Goal: Ask a question: Seek information or help from site administrators or community

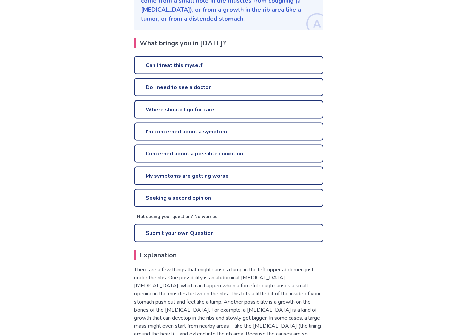
scroll to position [134, 0]
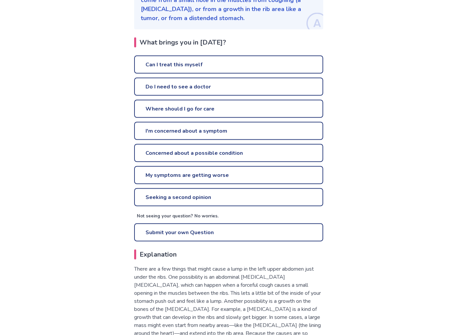
click at [234, 234] on link "Submit your own Question" at bounding box center [228, 232] width 189 height 18
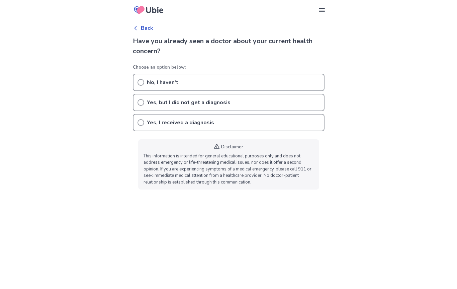
click at [142, 79] on icon at bounding box center [141, 82] width 7 height 7
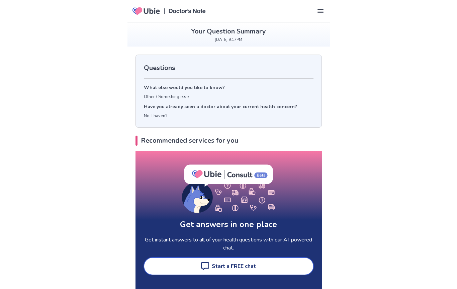
click at [164, 98] on p "Other / Something else" at bounding box center [229, 97] width 170 height 7
click at [147, 98] on p "Other / Something else" at bounding box center [229, 97] width 170 height 7
click at [166, 97] on p "Other / Something else" at bounding box center [229, 97] width 170 height 7
click at [164, 81] on div "Questions What else would you like to know? Other / Something else Have you alr…" at bounding box center [229, 91] width 186 height 72
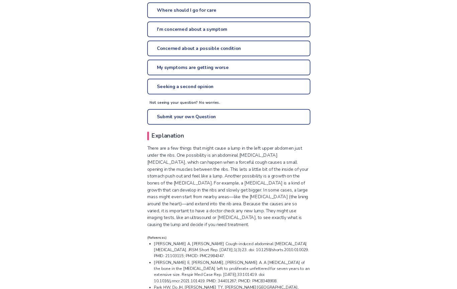
scroll to position [231, 0]
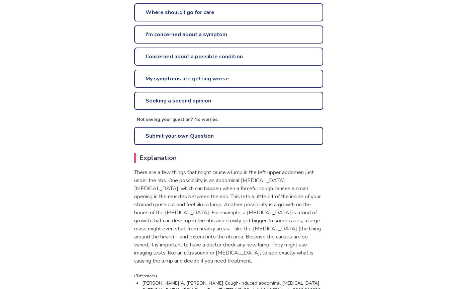
click at [256, 139] on link "Submit your own Question" at bounding box center [228, 136] width 189 height 18
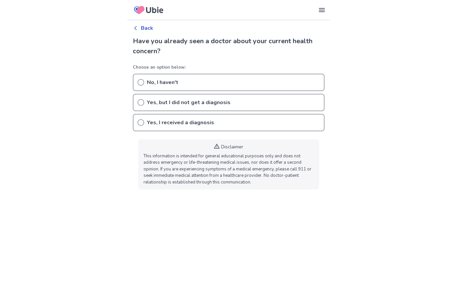
click at [70, 85] on body "Our Services Symptom Checker Doctor’s Note Checkup Medical Information Symptoms…" at bounding box center [228, 97] width 457 height 195
click at [69, 85] on body "Our Services Symptom Checker Doctor’s Note Checkup Medical Information Symptoms…" at bounding box center [228, 97] width 457 height 195
click at [54, 95] on body "Our Services Symptom Checker Doctor’s Note Checkup Medical Information Symptoms…" at bounding box center [228, 97] width 457 height 195
click at [54, 94] on body "Our Services Symptom Checker Doctor’s Note Checkup Medical Information Symptoms…" at bounding box center [228, 97] width 457 height 195
click at [54, 95] on body "Our Services Symptom Checker Doctor’s Note Checkup Medical Information Symptoms…" at bounding box center [228, 97] width 457 height 195
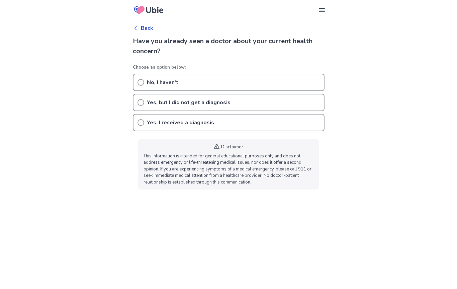
click at [54, 94] on body "Our Services Symptom Checker Doctor’s Note Checkup Medical Information Symptoms…" at bounding box center [228, 97] width 457 height 195
click at [60, 101] on body "Our Services Symptom Checker Doctor’s Note Checkup Medical Information Symptoms…" at bounding box center [228, 97] width 457 height 195
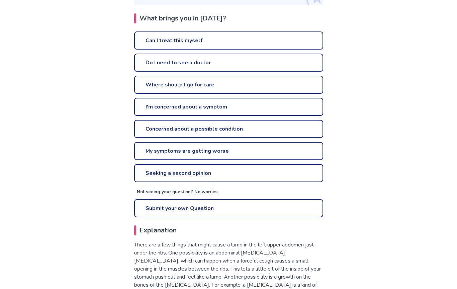
scroll to position [158, 0]
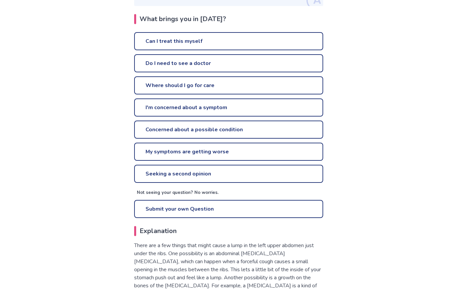
click at [245, 41] on link "Can I treat this myself" at bounding box center [228, 41] width 189 height 18
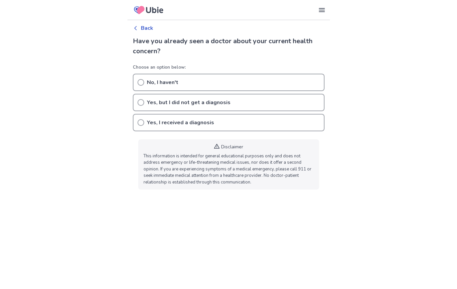
click at [139, 81] on icon at bounding box center [141, 82] width 7 height 7
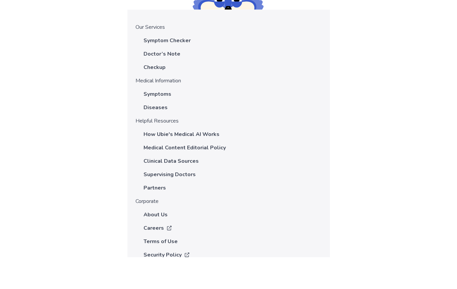
scroll to position [592, 0]
